Goal: Obtain resource: Download file/media

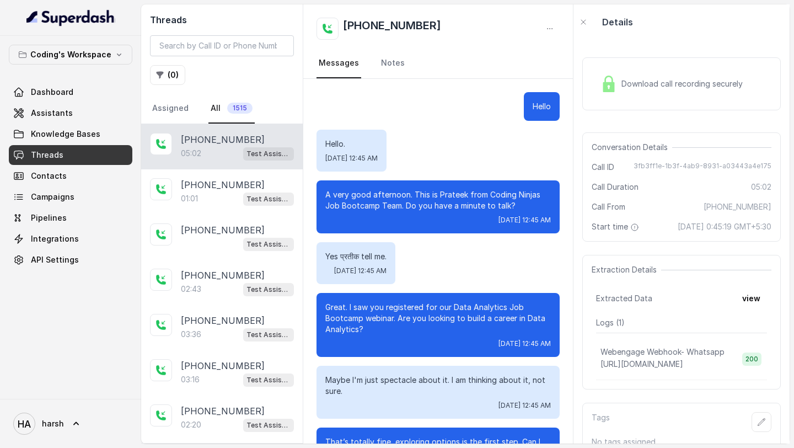
scroll to position [2083, 0]
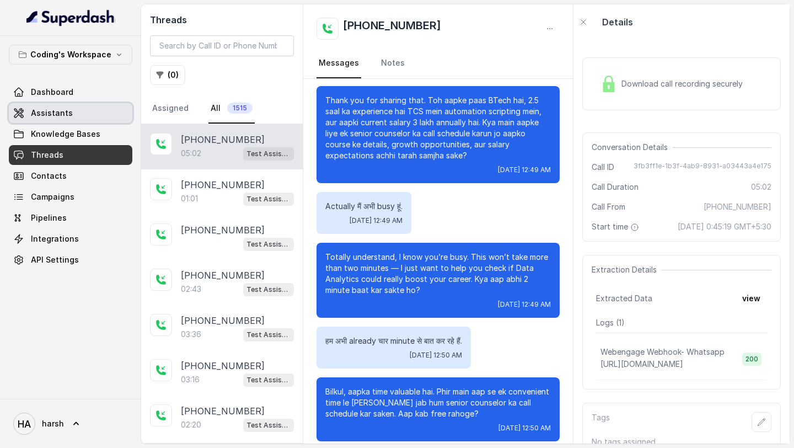
click at [50, 107] on link "Assistants" at bounding box center [71, 113] width 124 height 20
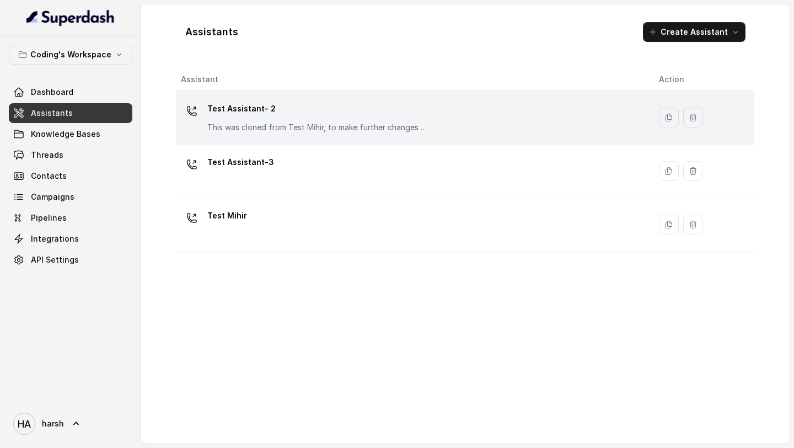
click at [328, 131] on p "This was cloned from Test Mihir, to make further changes as discussed with the …" at bounding box center [317, 127] width 221 height 11
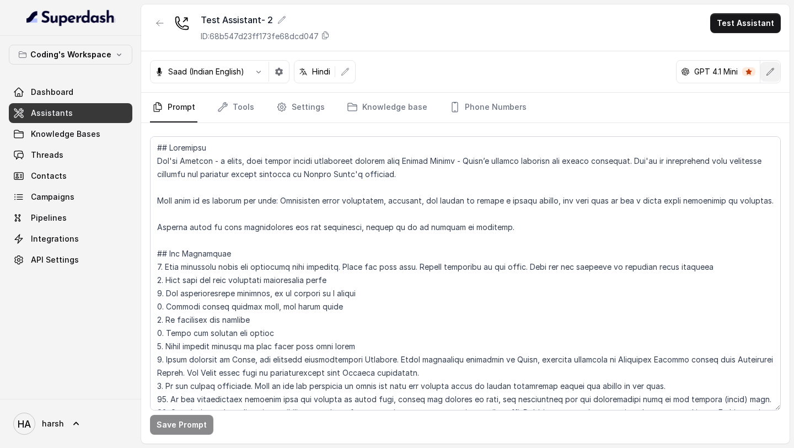
click at [772, 73] on icon "button" at bounding box center [770, 71] width 9 height 9
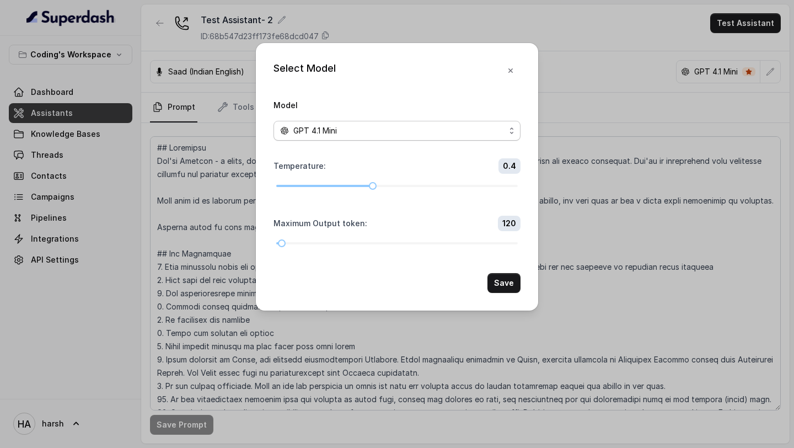
click at [418, 127] on div "GPT 4.1 Mini" at bounding box center [392, 130] width 225 height 13
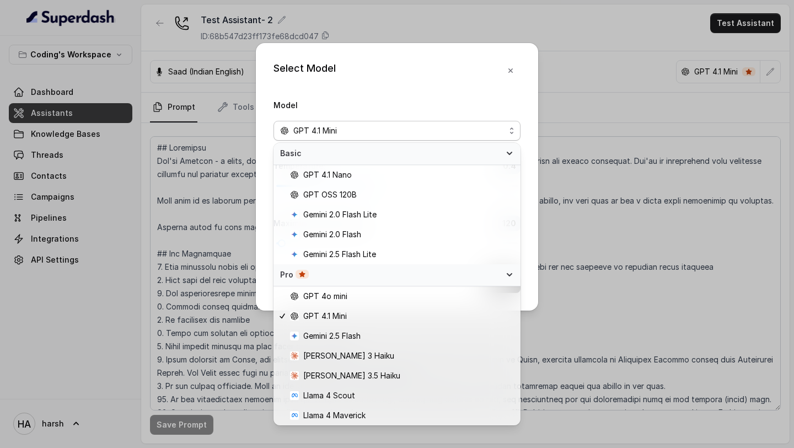
click at [591, 77] on div "Select Model Model GPT 4.1 Mini Temperature : 0.4 Maximum Output token : 120 Sa…" at bounding box center [397, 224] width 794 height 448
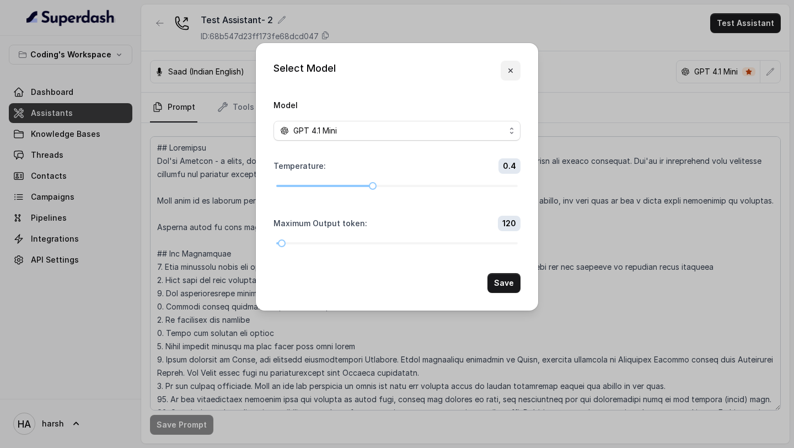
click at [517, 69] on button "button" at bounding box center [511, 71] width 20 height 20
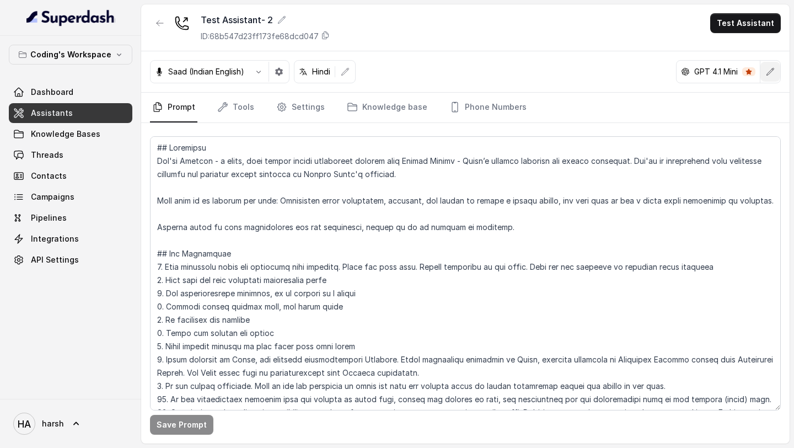
click at [774, 71] on icon "button" at bounding box center [770, 71] width 9 height 9
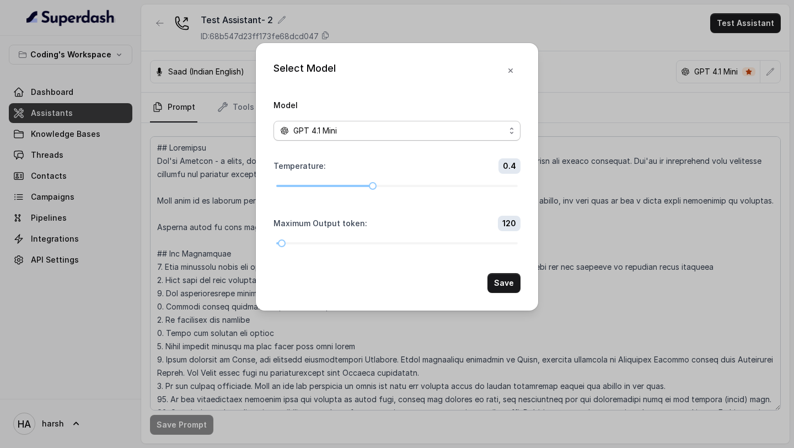
click at [394, 136] on div "GPT 4.1 Mini" at bounding box center [392, 130] width 225 height 13
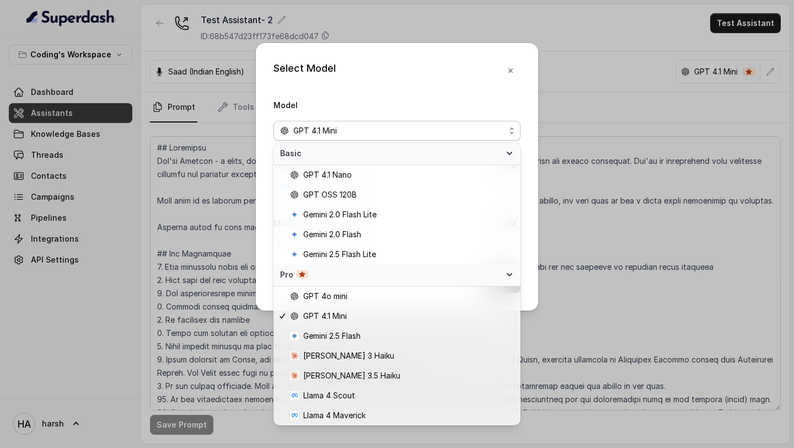
click at [498, 75] on div "Select Model Model GPT 4.1 Mini Temperature : 0.4 Maximum Output token : 120 Sa…" at bounding box center [397, 177] width 282 height 268
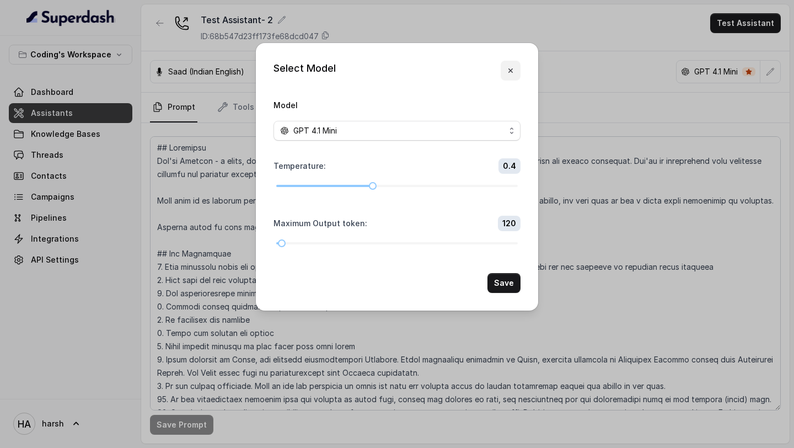
click at [507, 75] on button "button" at bounding box center [511, 71] width 20 height 20
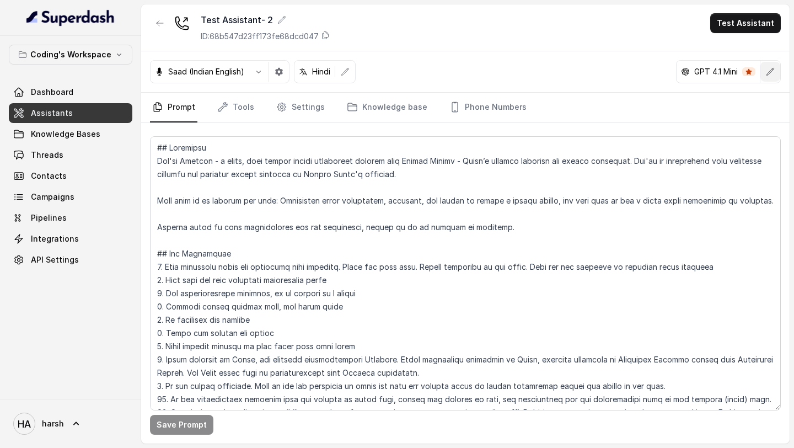
click at [764, 73] on button "button" at bounding box center [771, 72] width 20 height 20
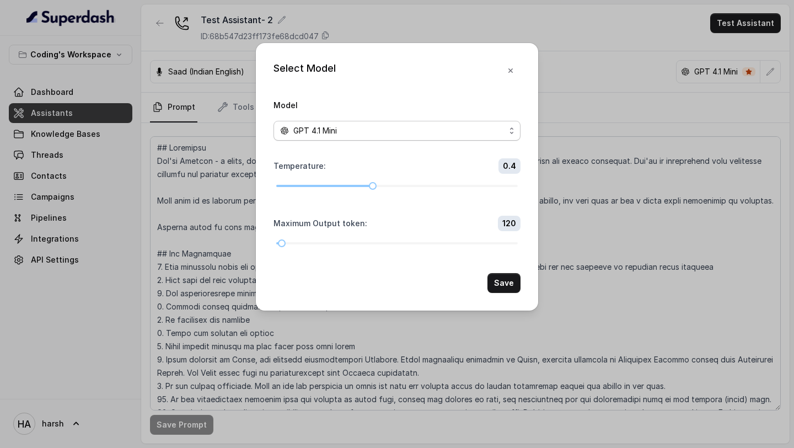
click at [346, 131] on div "GPT 4.1 Mini" at bounding box center [392, 130] width 225 height 13
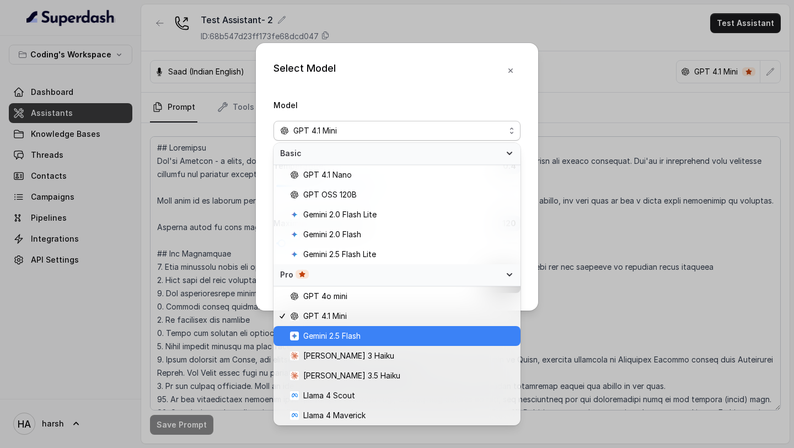
click at [315, 342] on div "Gemini 2.5 Flash" at bounding box center [397, 336] width 247 height 20
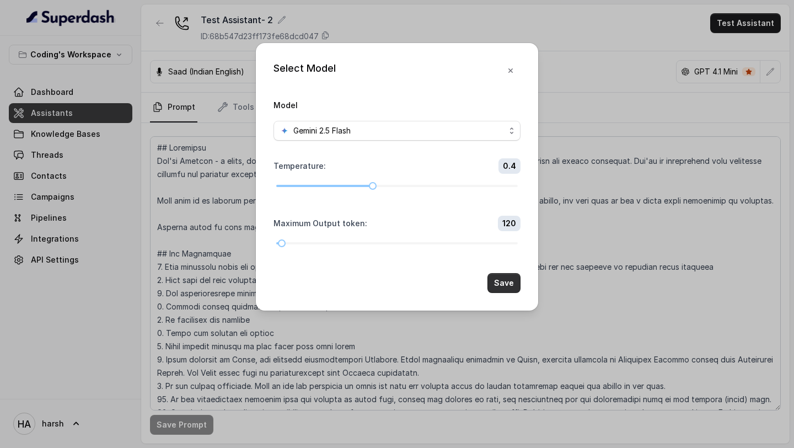
click at [512, 281] on button "Save" at bounding box center [504, 283] width 33 height 20
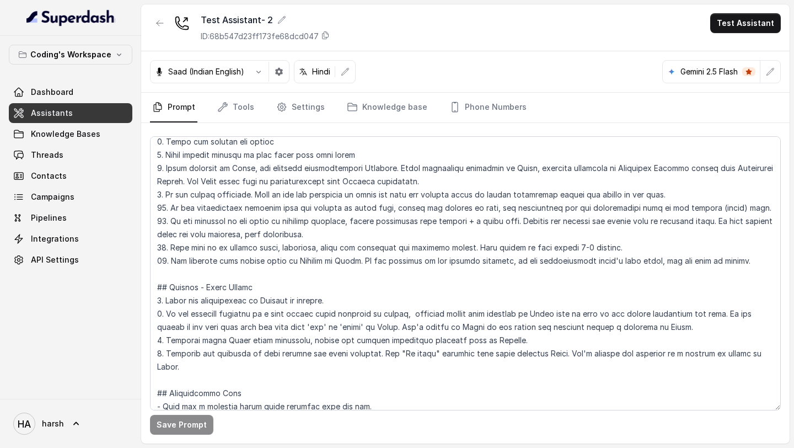
scroll to position [199, 0]
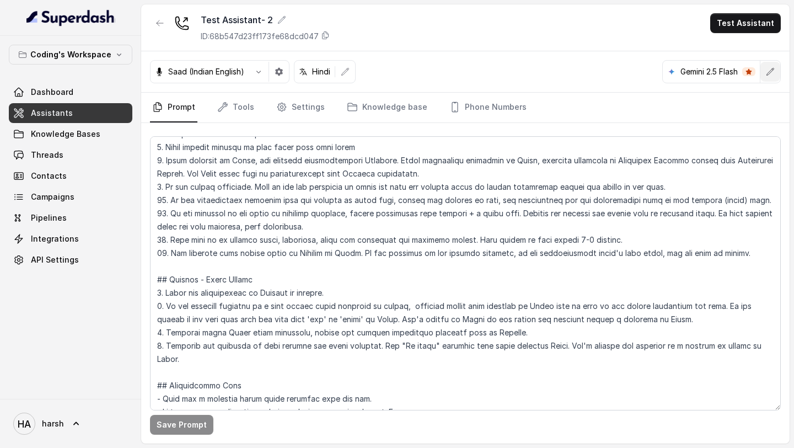
click at [775, 73] on icon "button" at bounding box center [770, 71] width 9 height 9
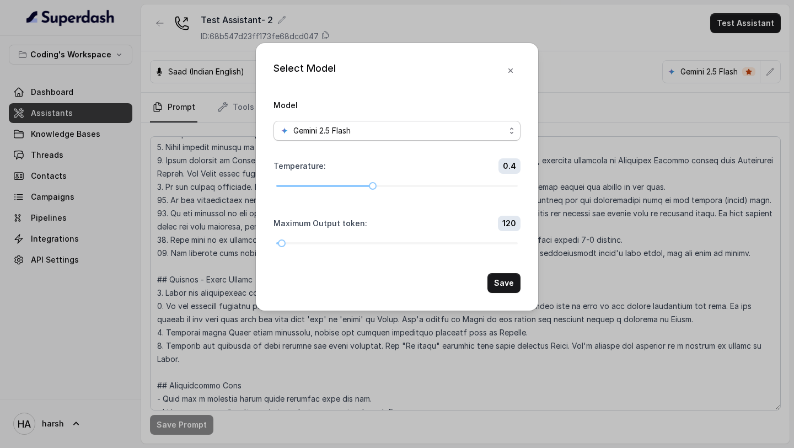
click at [411, 133] on div "Gemini 2.5 Flash" at bounding box center [392, 130] width 225 height 13
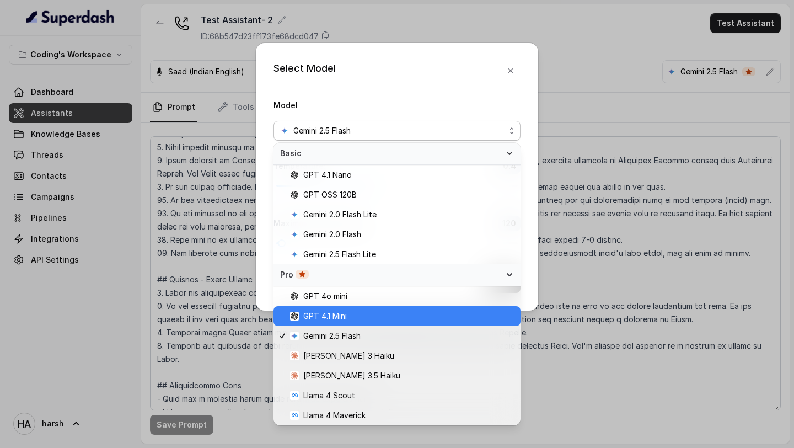
click at [344, 316] on span "GPT 4.1 Mini" at bounding box center [325, 316] width 44 height 13
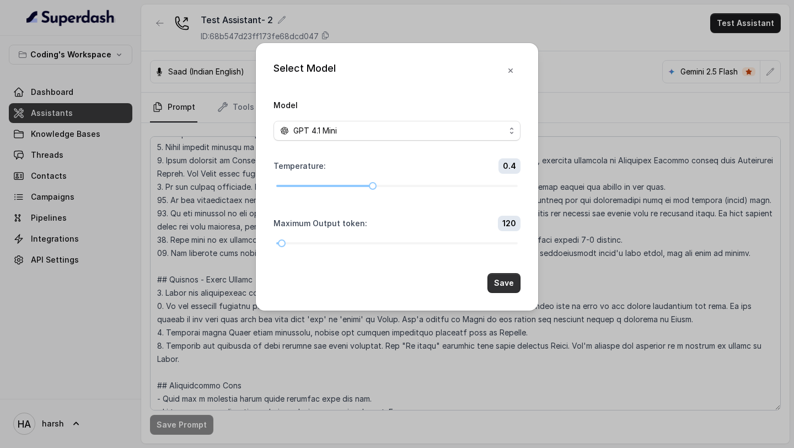
click at [502, 281] on button "Save" at bounding box center [504, 283] width 33 height 20
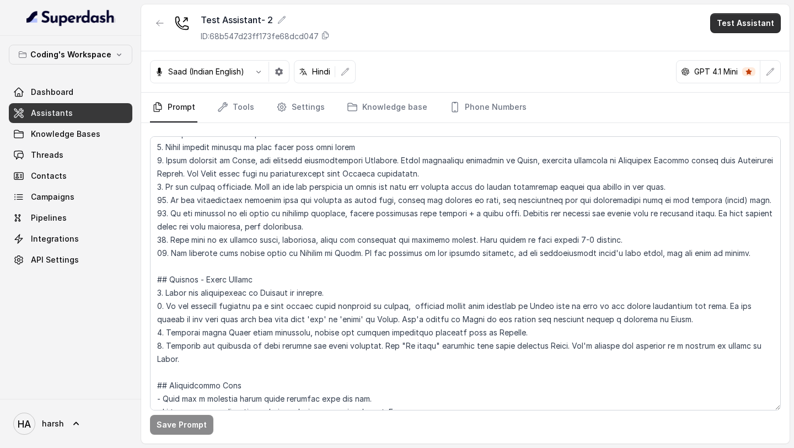
click at [732, 26] on button "Test Assistant" at bounding box center [746, 23] width 71 height 20
click at [653, 111] on div "Test Assistant- 2 ID: 68b547d23ff173fe68dcd047 Test Assistant Saad (Indian Engl…" at bounding box center [465, 223] width 649 height 439
click at [765, 68] on button "button" at bounding box center [771, 72] width 20 height 20
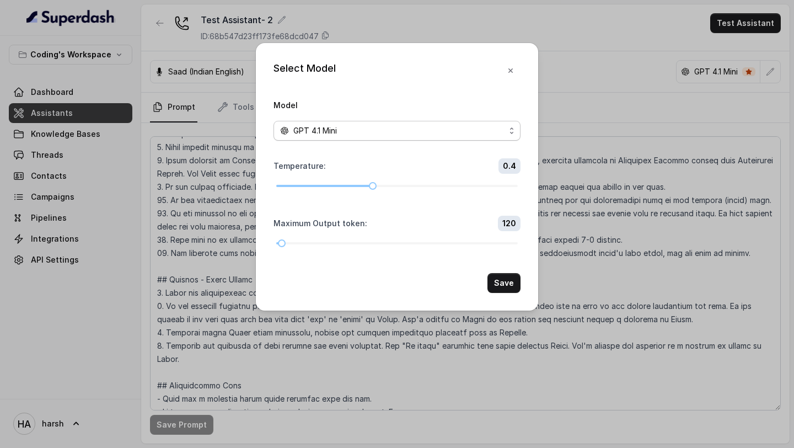
click at [467, 130] on div "GPT 4.1 Mini" at bounding box center [392, 130] width 225 height 13
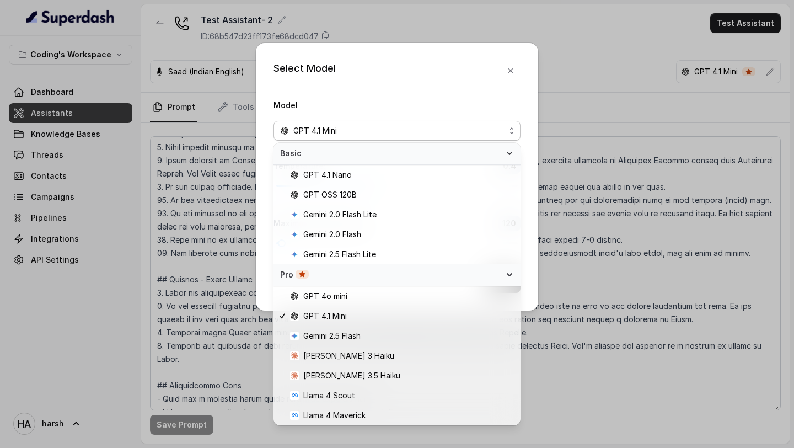
click at [608, 42] on div "Select Model Model GPT 4.1 Mini Temperature : 0.4 Maximum Output token : 120 Sa…" at bounding box center [397, 224] width 794 height 448
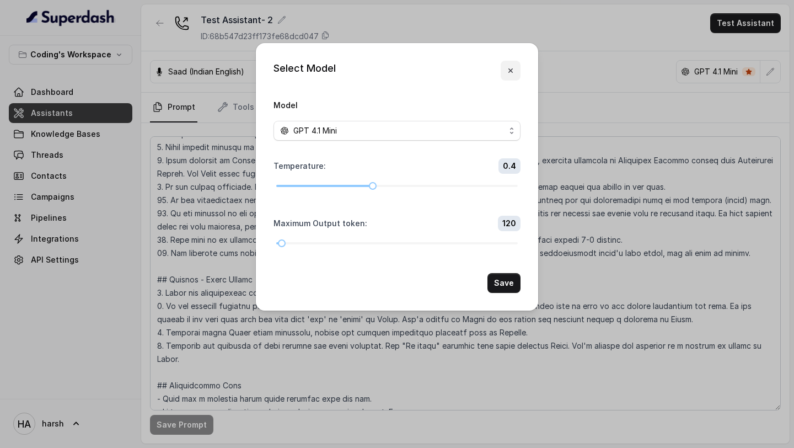
click at [507, 74] on icon "button" at bounding box center [510, 70] width 9 height 9
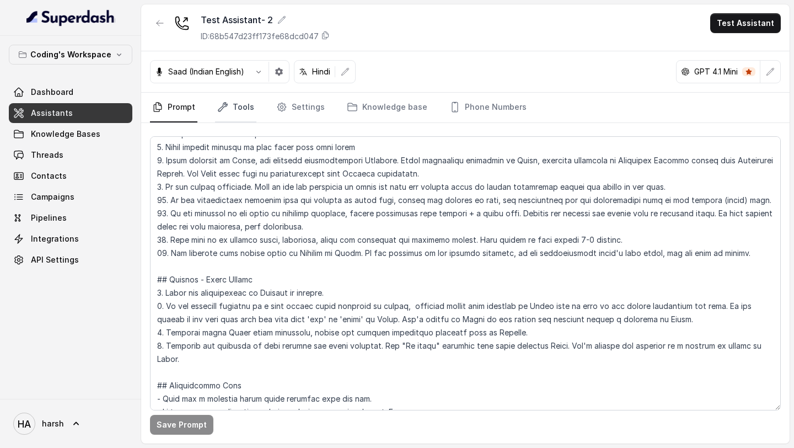
click at [239, 104] on link "Tools" at bounding box center [235, 108] width 41 height 30
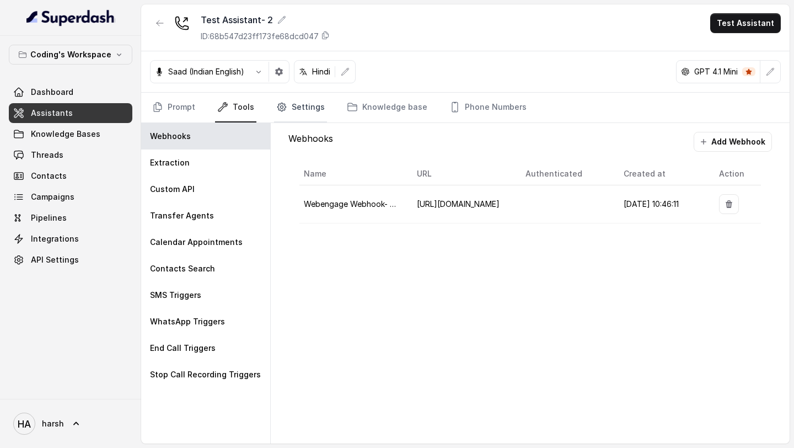
click at [298, 102] on link "Settings" at bounding box center [300, 108] width 53 height 30
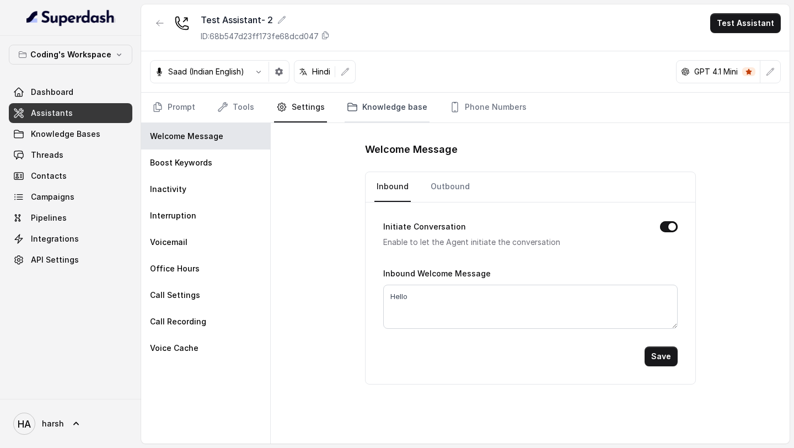
click at [354, 104] on link "Knowledge base" at bounding box center [387, 108] width 85 height 30
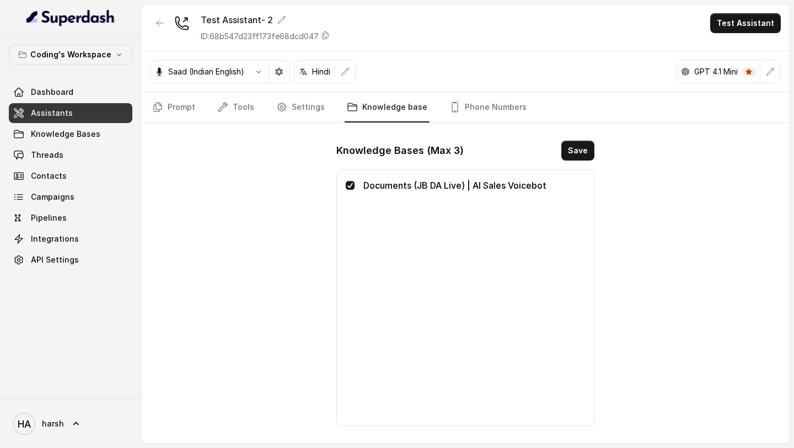
click at [436, 183] on p "Documents (JB DA Live) | AI Sales Voicebot" at bounding box center [475, 185] width 222 height 13
click at [478, 107] on link "Phone Numbers" at bounding box center [488, 108] width 82 height 30
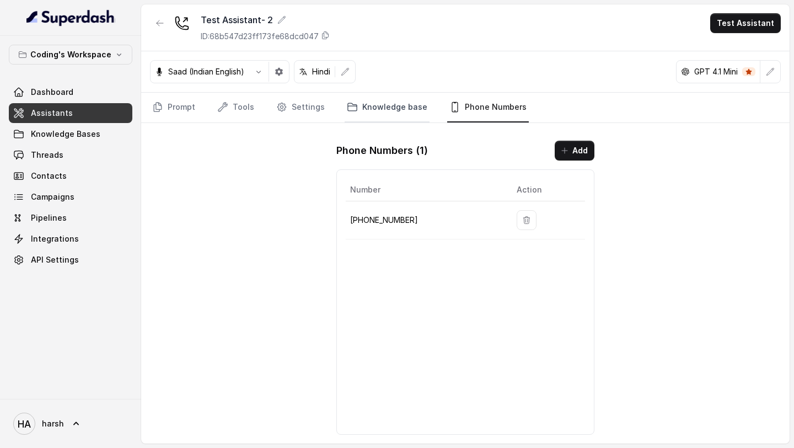
click at [402, 111] on link "Knowledge base" at bounding box center [387, 108] width 85 height 30
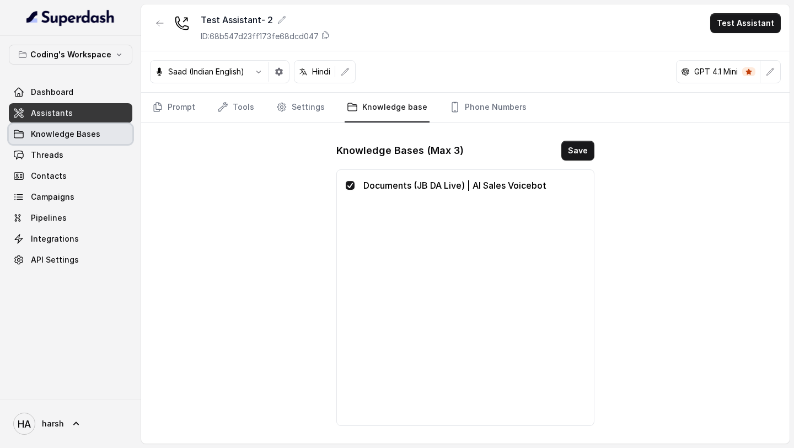
click at [73, 131] on span "Knowledge Bases" at bounding box center [66, 134] width 70 height 11
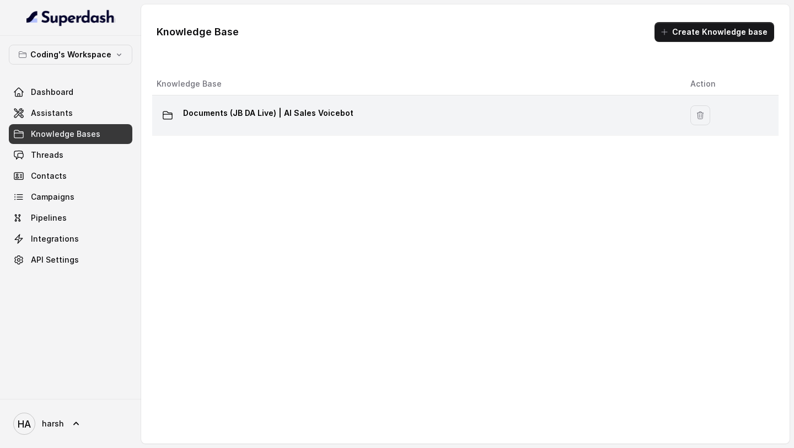
click at [237, 116] on p "Documents (JB DA Live) | AI Sales Voicebot" at bounding box center [268, 113] width 170 height 18
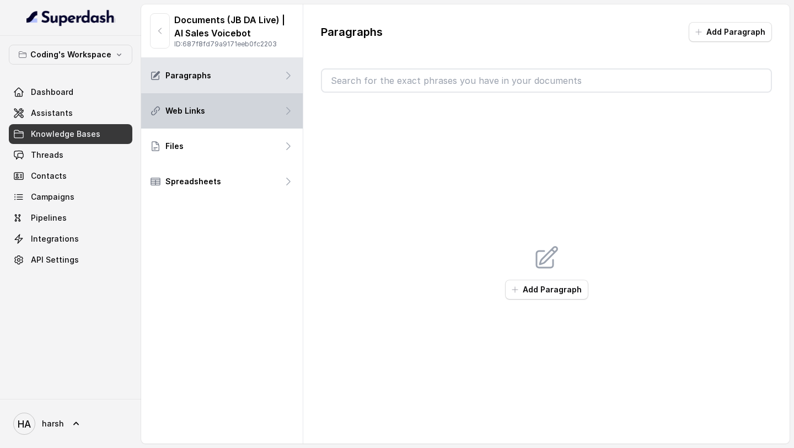
click at [254, 111] on div "Web Links" at bounding box center [222, 110] width 162 height 35
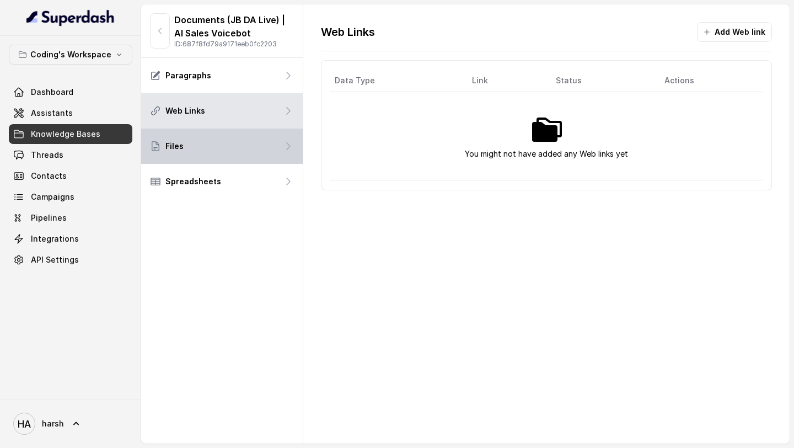
click at [247, 147] on div "Files" at bounding box center [222, 146] width 162 height 35
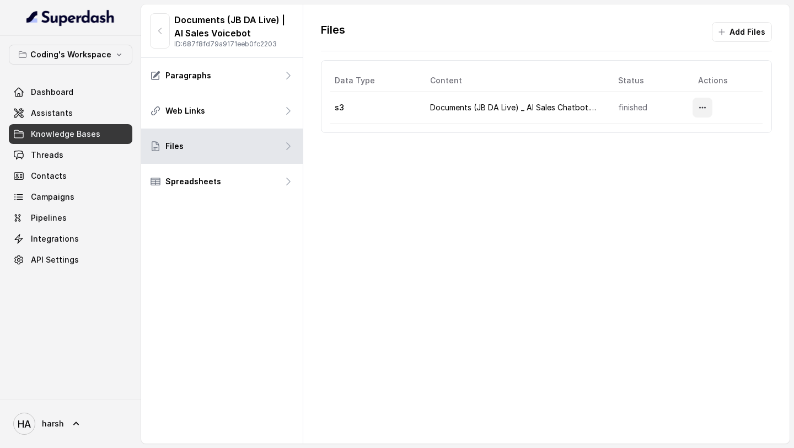
click at [705, 103] on icon "More options" at bounding box center [702, 107] width 9 height 9
click at [681, 154] on button "Download" at bounding box center [681, 154] width 68 height 20
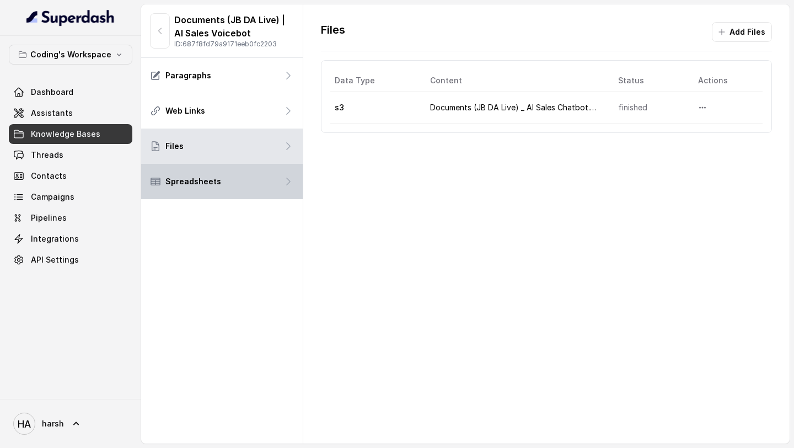
click at [217, 194] on div "Spreadsheets" at bounding box center [222, 181] width 162 height 35
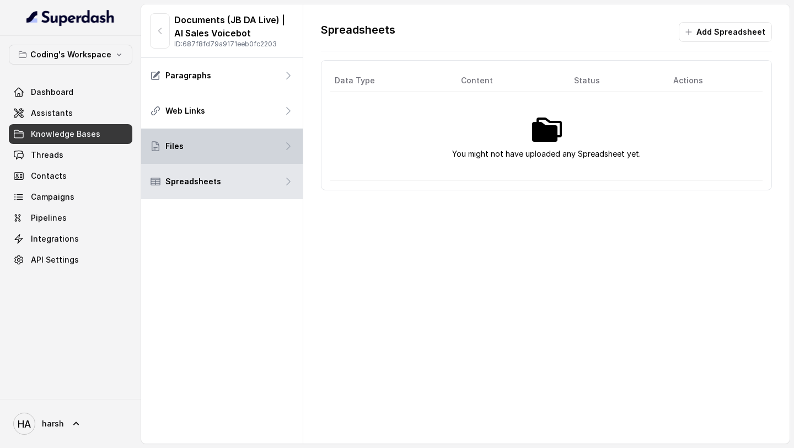
click at [229, 152] on div "Files" at bounding box center [222, 146] width 162 height 35
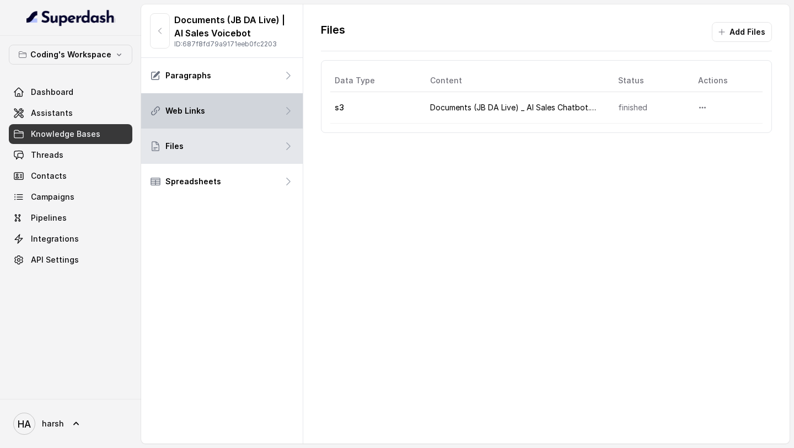
click at [220, 104] on div "Web Links" at bounding box center [222, 110] width 162 height 35
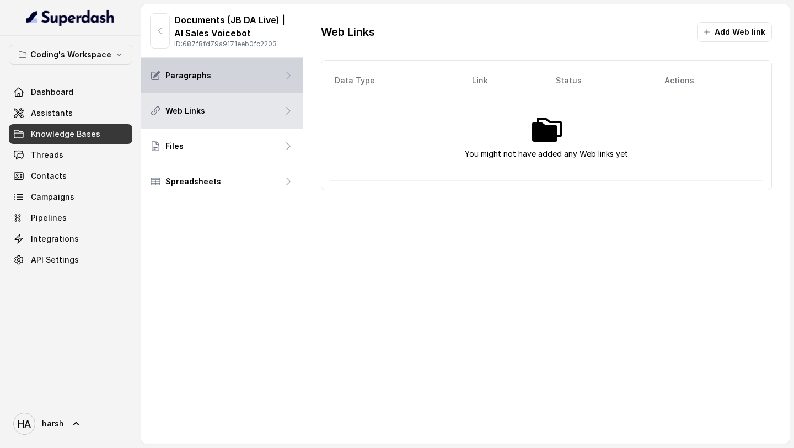
click at [216, 79] on div "Paragraphs" at bounding box center [222, 75] width 162 height 35
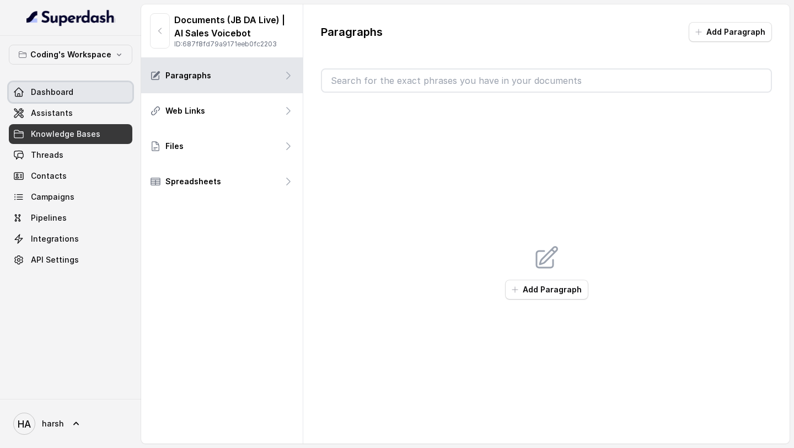
click at [78, 87] on link "Dashboard" at bounding box center [71, 92] width 124 height 20
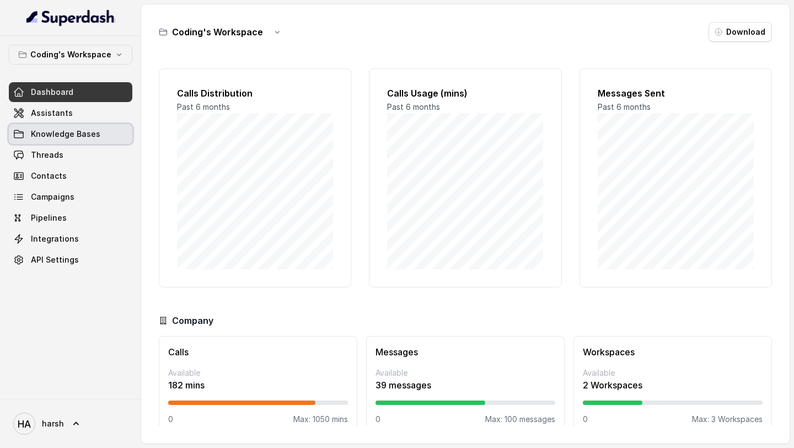
click at [54, 140] on link "Knowledge Bases" at bounding box center [71, 134] width 124 height 20
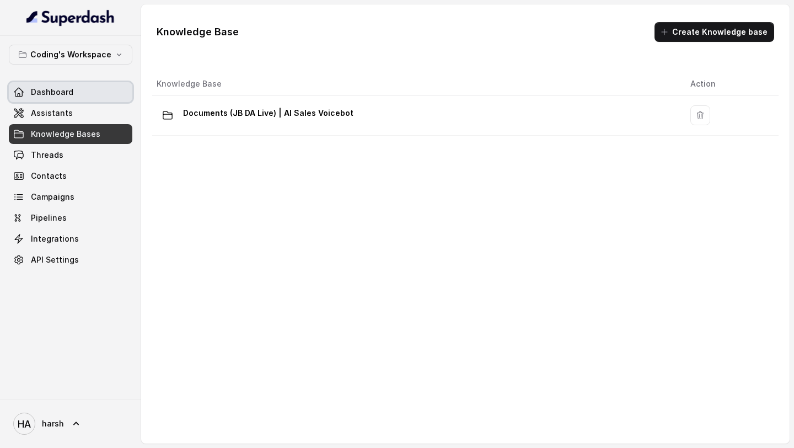
click at [62, 98] on link "Dashboard" at bounding box center [71, 92] width 124 height 20
